Goal: Information Seeking & Learning: Learn about a topic

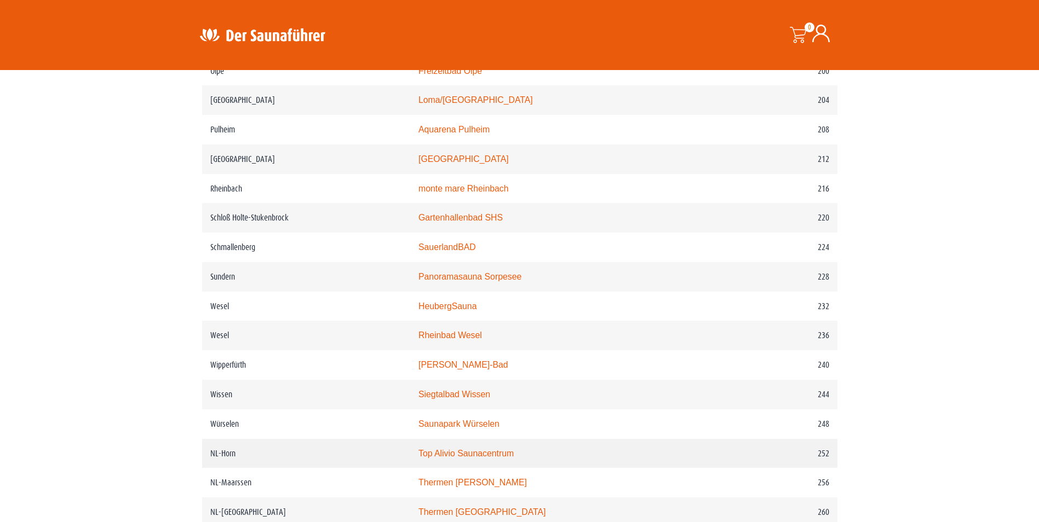
scroll to position [1862, 0]
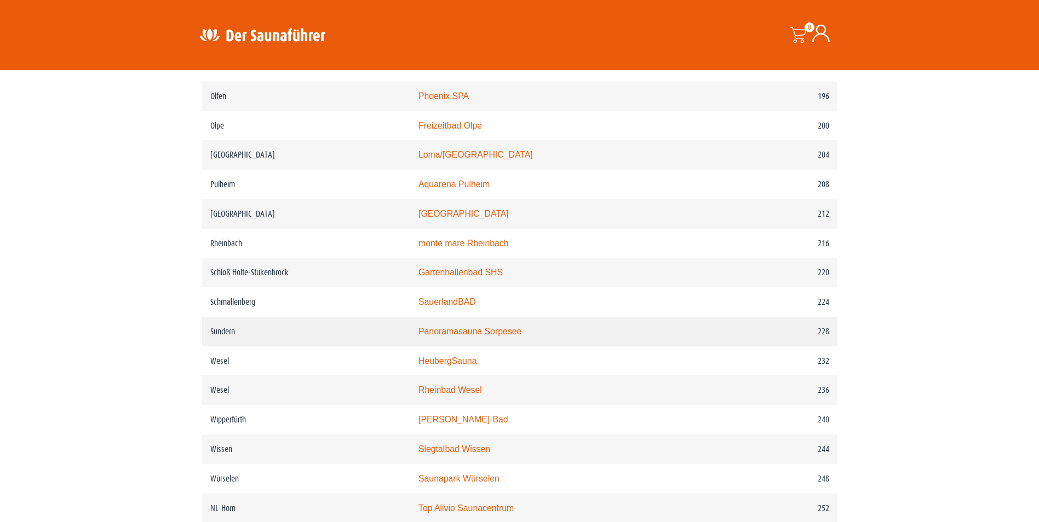
click at [489, 336] on link "Panoramasauna Sorpesee" at bounding box center [469, 331] width 103 height 9
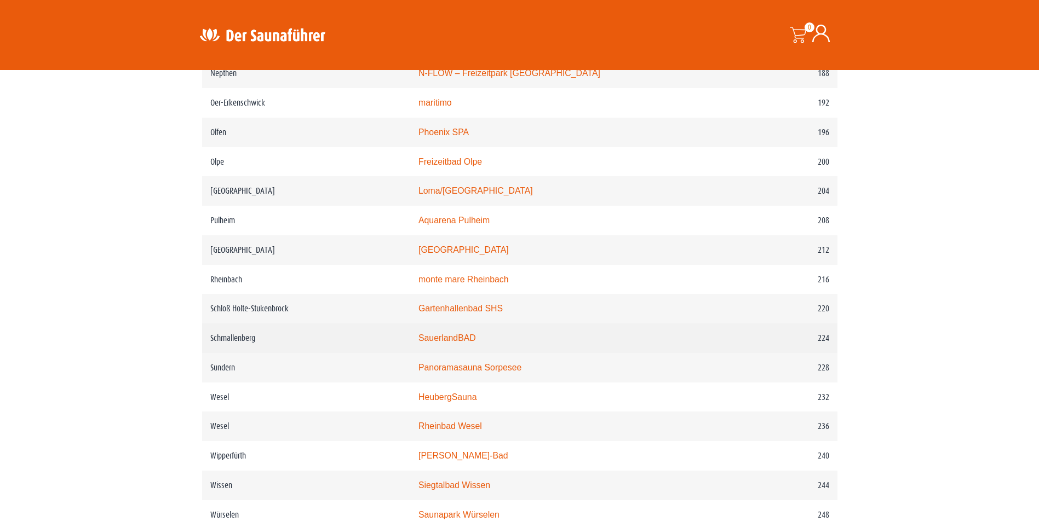
scroll to position [1807, 0]
